Goal: Transaction & Acquisition: Purchase product/service

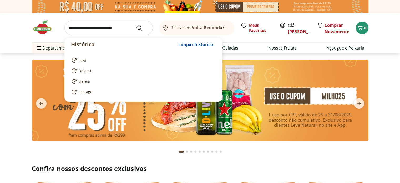
click at [117, 27] on input "search" at bounding box center [108, 28] width 88 height 15
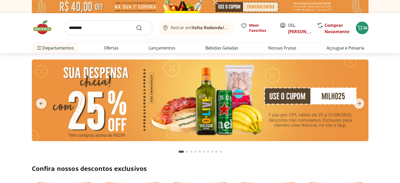
type input "********"
click at [136, 25] on button "Submit Search" at bounding box center [142, 28] width 13 height 6
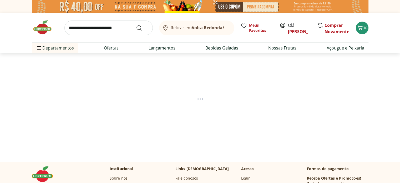
select select "**********"
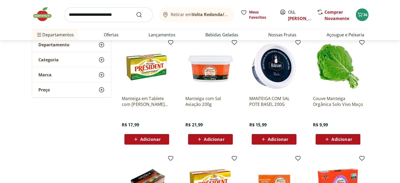
scroll to position [79, 0]
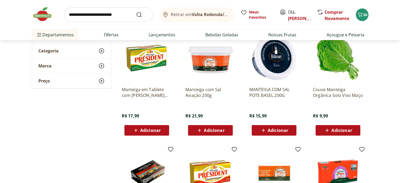
click at [279, 131] on span "Adicionar" at bounding box center [278, 130] width 21 height 4
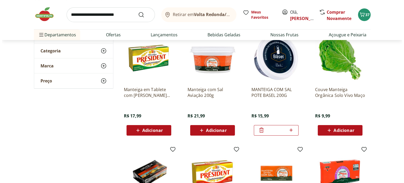
scroll to position [26, 0]
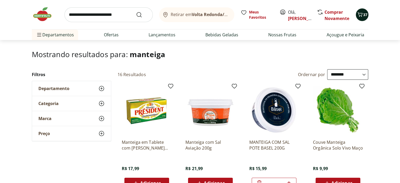
click at [364, 14] on span "37" at bounding box center [365, 14] width 4 height 5
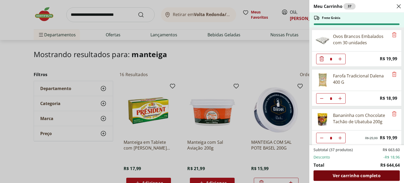
click at [357, 176] on span "Ver carrinho completo" at bounding box center [357, 175] width 48 height 4
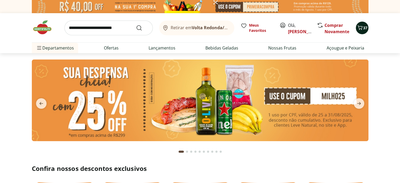
click at [362, 26] on icon "Carrinho" at bounding box center [360, 27] width 6 height 6
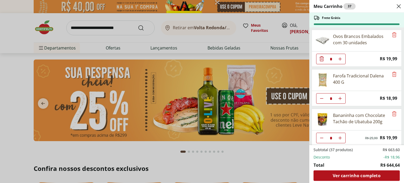
click at [354, 177] on span "Ver carrinho completo" at bounding box center [357, 175] width 48 height 4
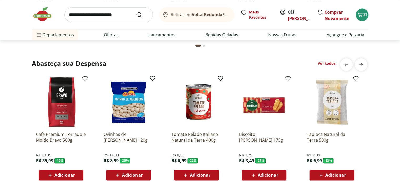
scroll to position [737, 0]
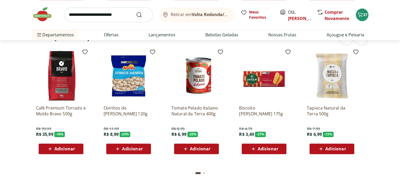
click at [63, 82] on img at bounding box center [61, 76] width 50 height 50
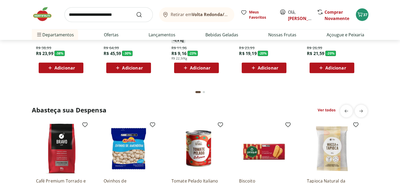
scroll to position [1369, 0]
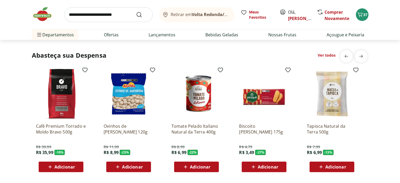
click at [64, 18] on div "Adicionar" at bounding box center [61, 12] width 36 height 9
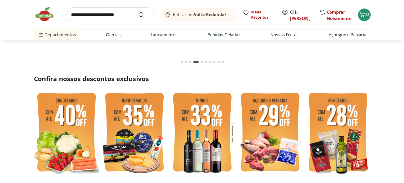
scroll to position [737, 0]
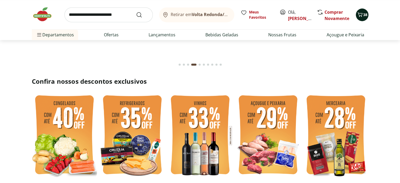
click at [365, 16] on span "38" at bounding box center [365, 14] width 4 height 5
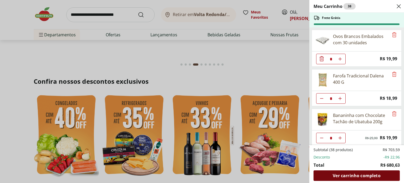
click at [365, 179] on div "Ver carrinho completo" at bounding box center [357, 175] width 86 height 11
